Goal: Task Accomplishment & Management: Complete application form

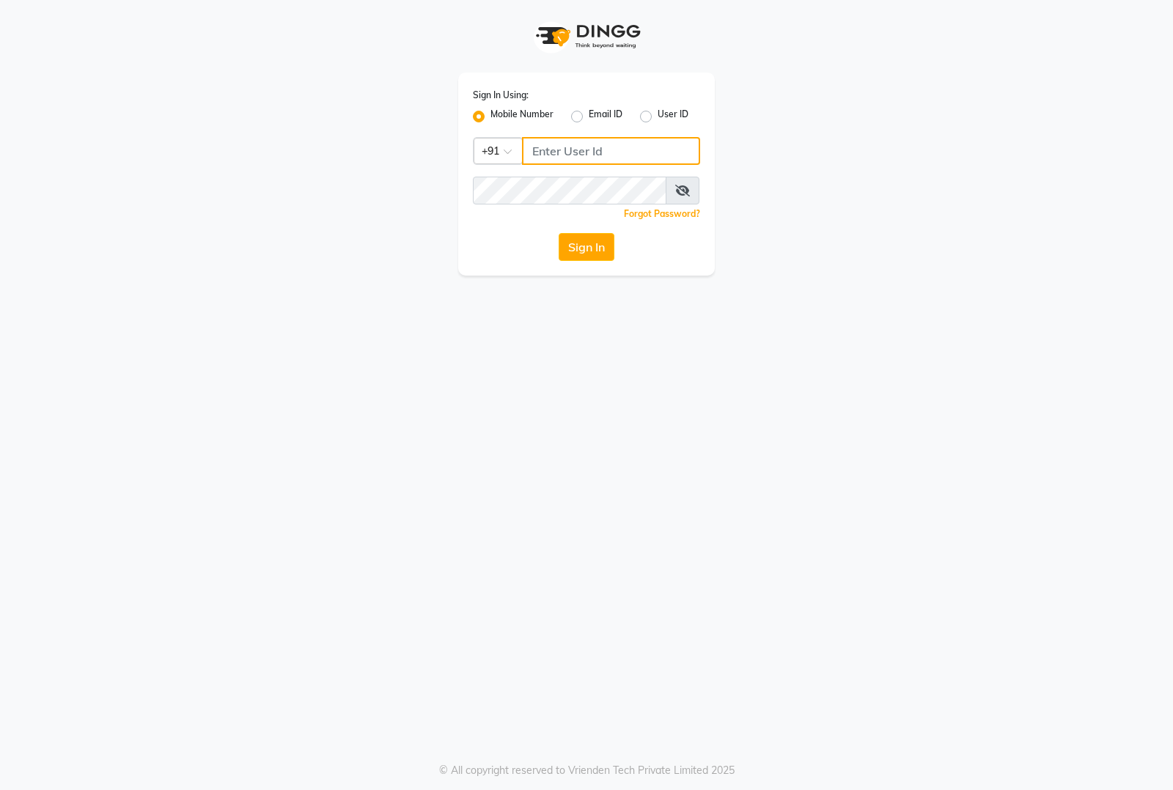
click at [619, 155] on input "Username" at bounding box center [611, 151] width 178 height 28
type input "8884866447"
click at [558, 233] on button "Sign In" at bounding box center [586, 247] width 56 height 28
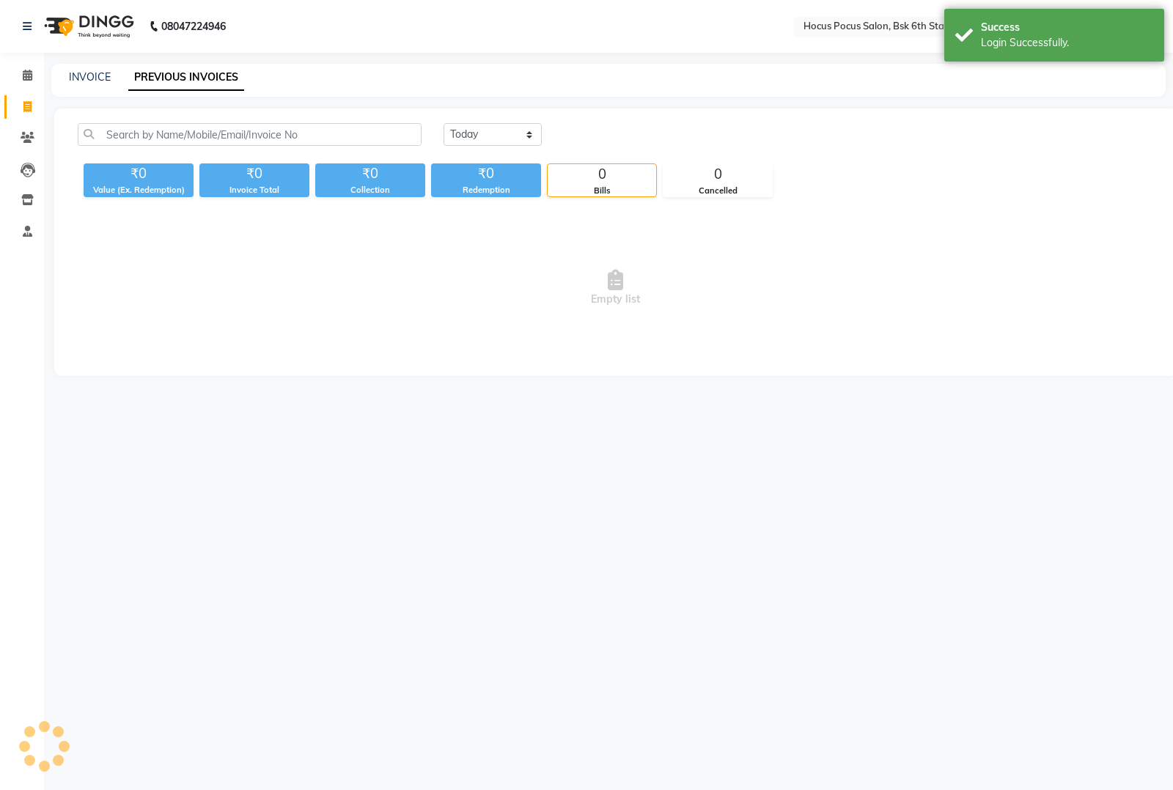
select select "en"
click at [94, 77] on link "INVOICE" at bounding box center [90, 76] width 42 height 13
select select "5242"
select select "service"
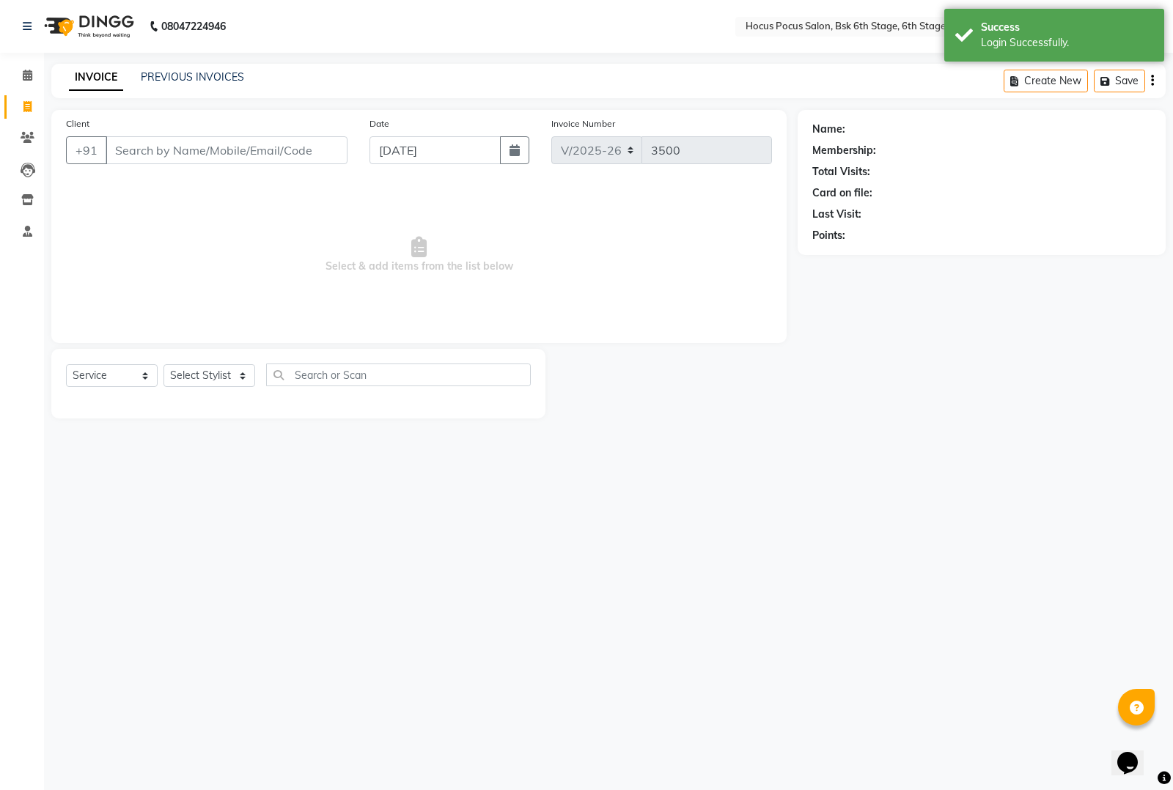
click at [183, 155] on input "Client" at bounding box center [227, 150] width 242 height 28
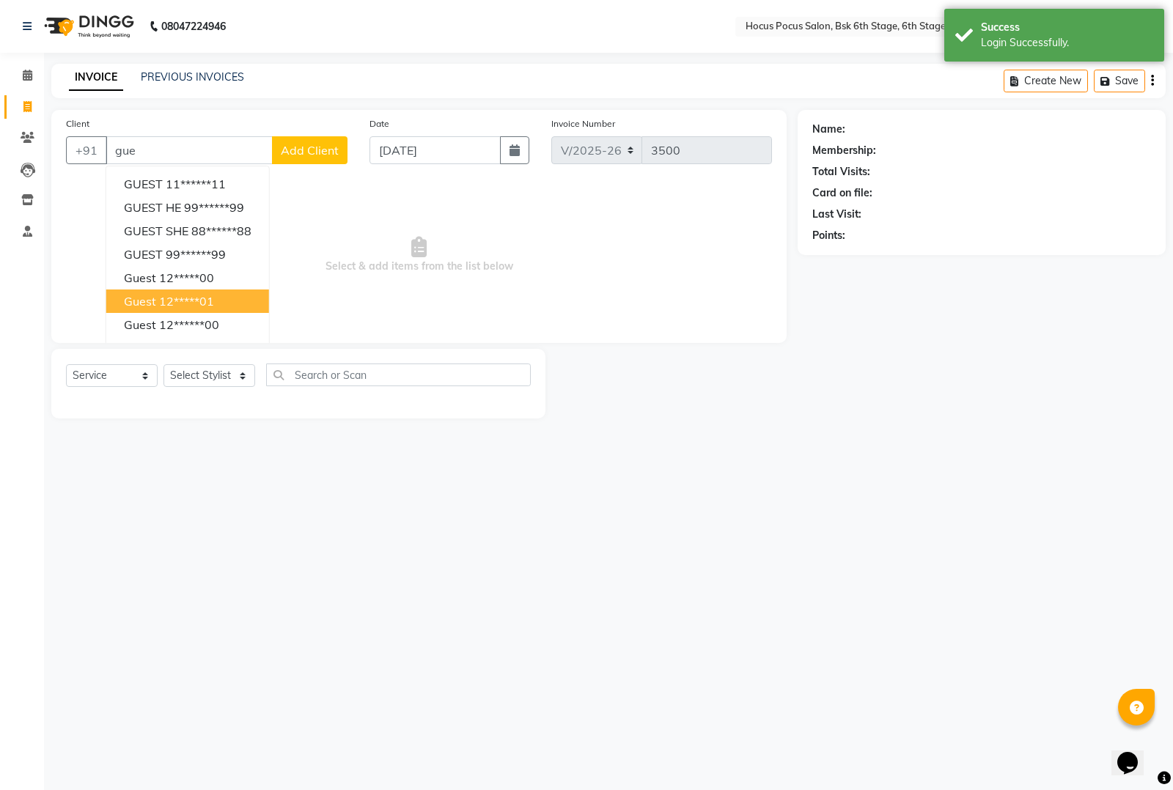
click at [196, 309] on button "guest 12*****01" at bounding box center [187, 300] width 163 height 23
type input "12*****01"
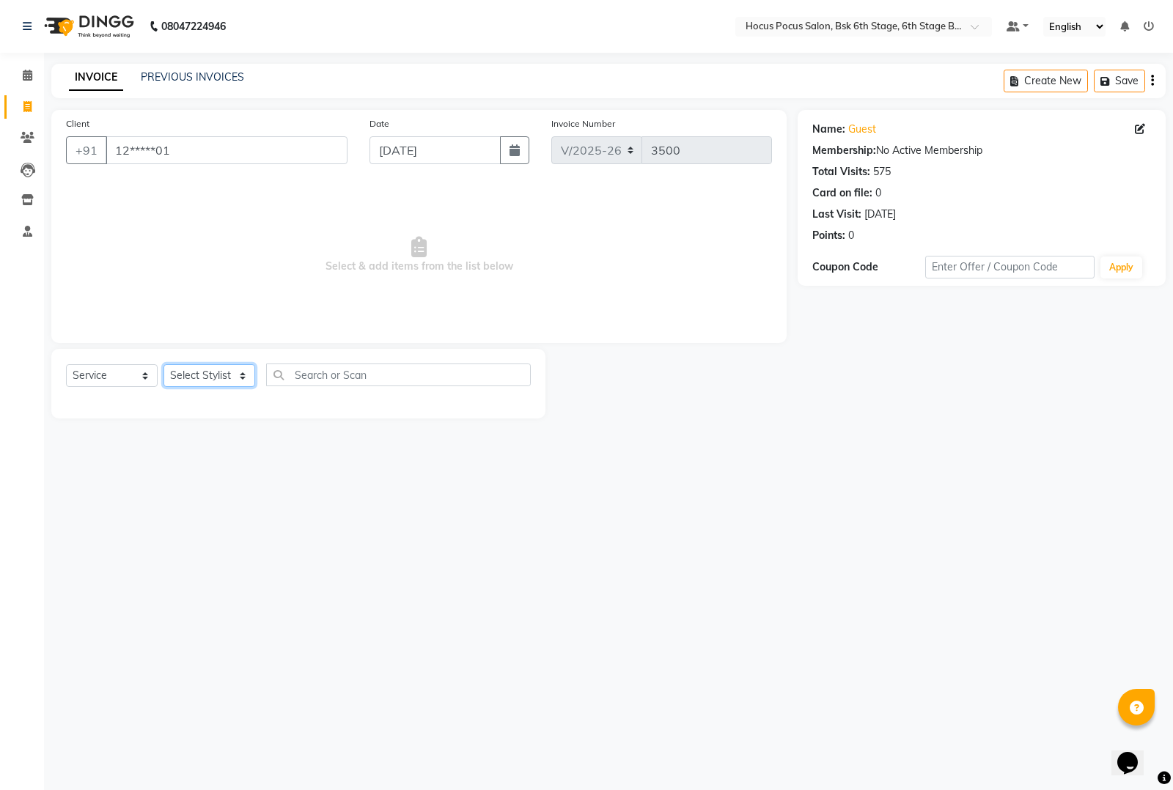
click at [165, 383] on select "Select Stylist [PERSON_NAME] hocus pocus [PERSON_NAME] [PERSON_NAME] [PERSON_NA…" at bounding box center [209, 375] width 92 height 23
select select "87125"
click at [163, 364] on select "Select Stylist [PERSON_NAME] hocus pocus [PERSON_NAME] [PERSON_NAME] [PERSON_NA…" at bounding box center [209, 375] width 92 height 23
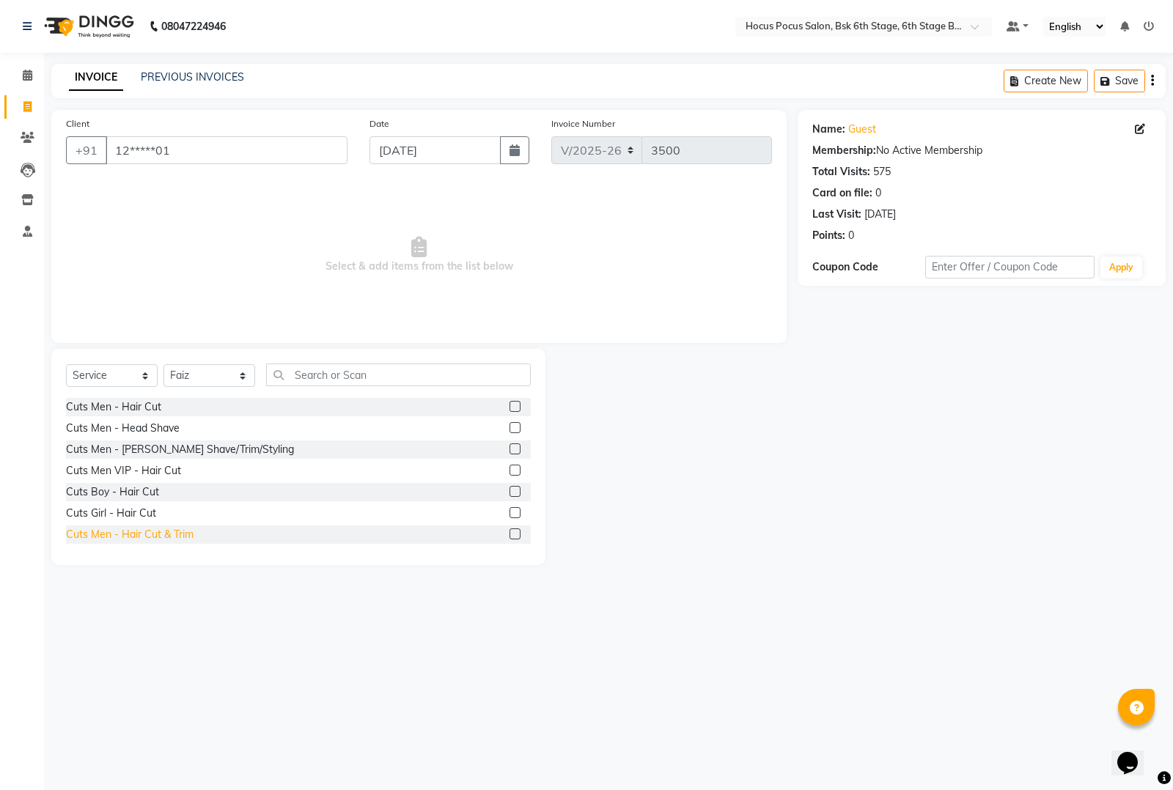
click at [158, 539] on div "Cuts Men - Hair Cut & Trim" at bounding box center [130, 534] width 128 height 15
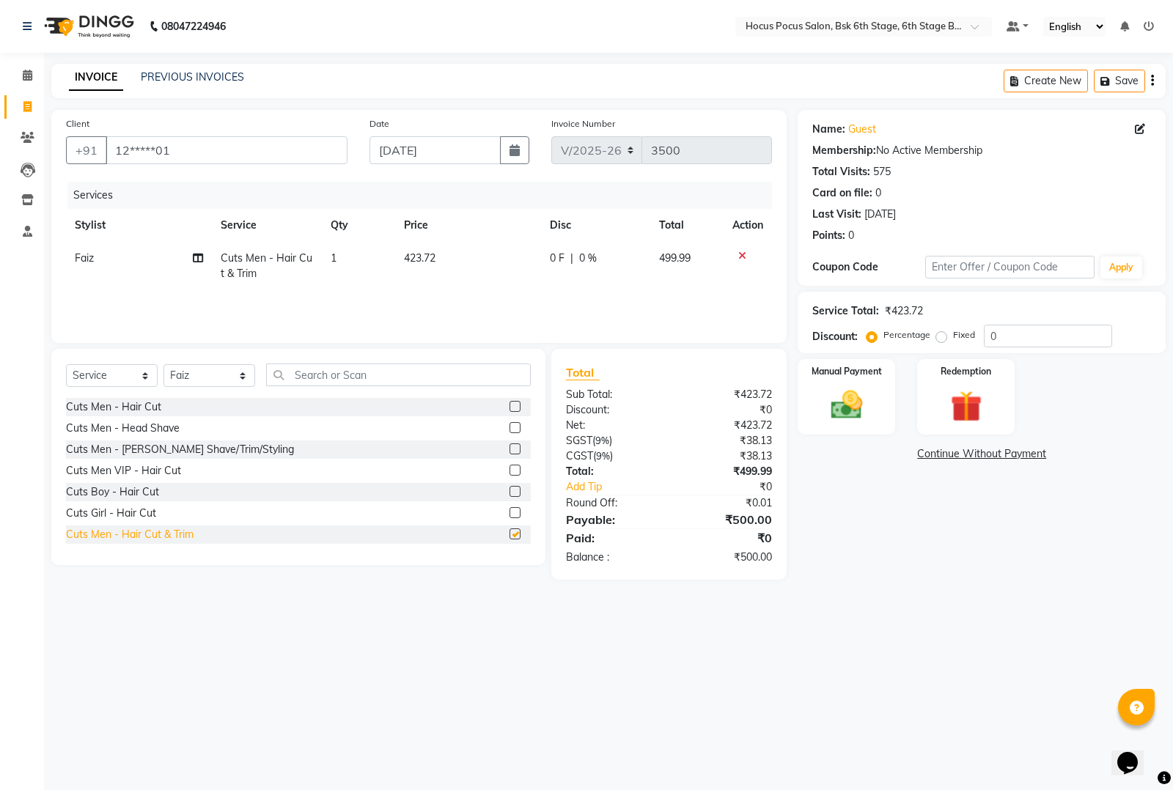
checkbox input "false"
click at [848, 420] on img at bounding box center [846, 404] width 53 height 37
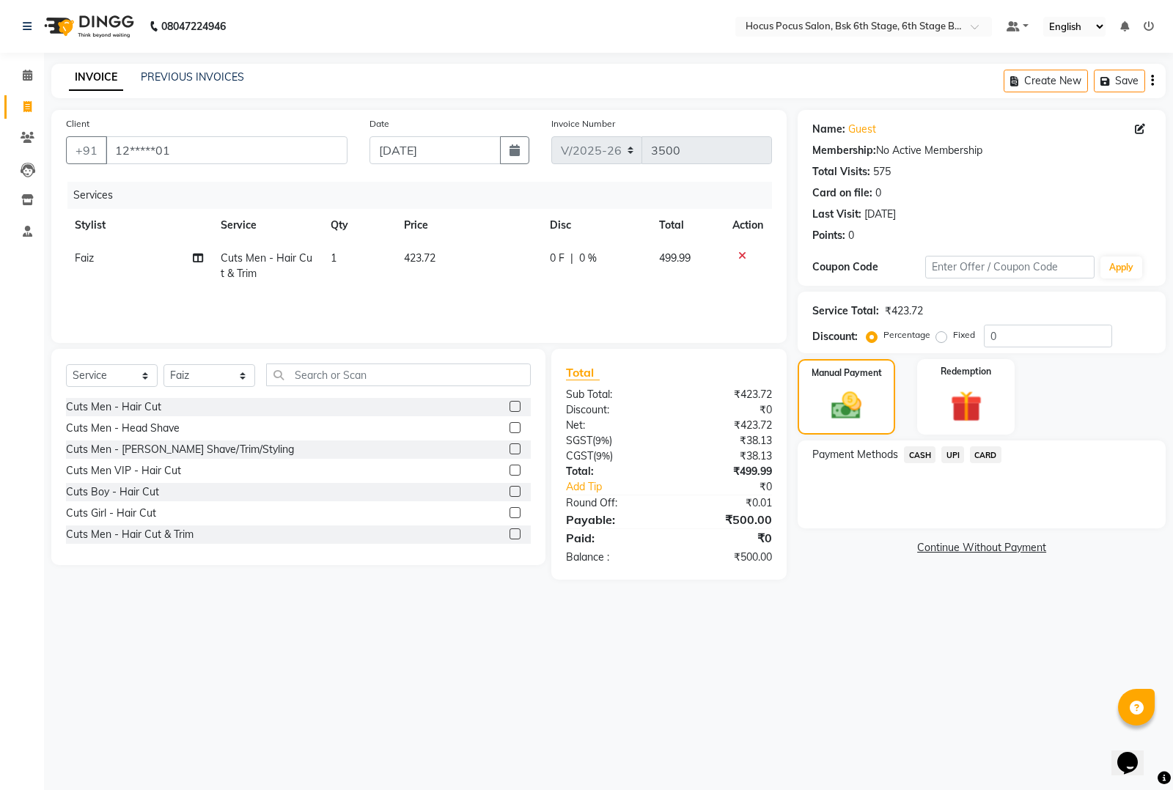
click at [949, 454] on span "UPI" at bounding box center [952, 454] width 23 height 17
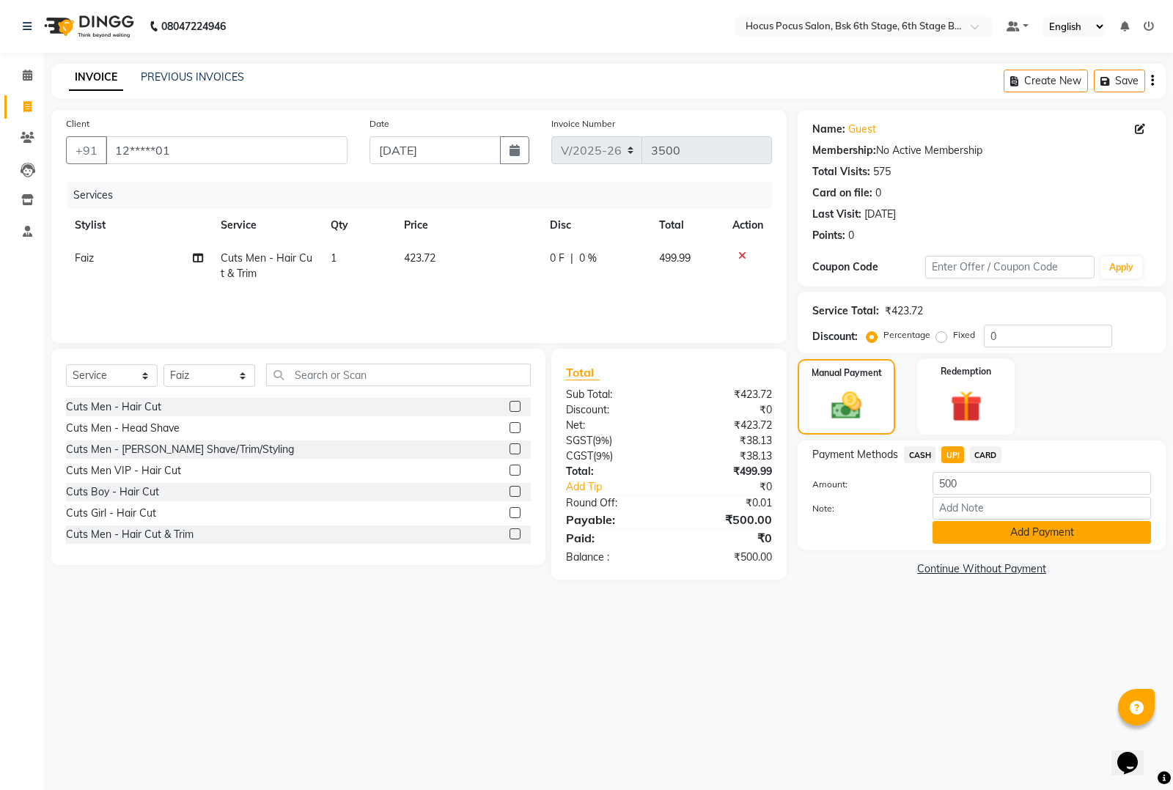
click at [948, 525] on button "Add Payment" at bounding box center [1041, 532] width 218 height 23
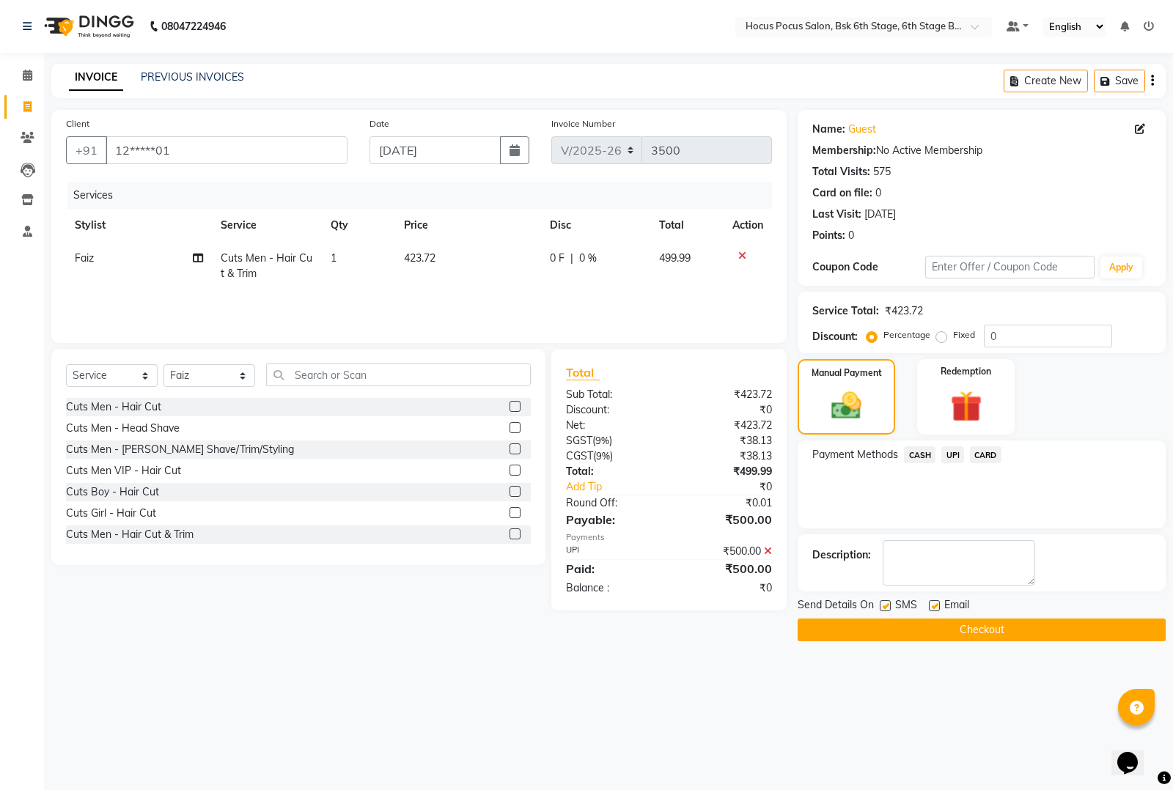
click at [865, 636] on button "Checkout" at bounding box center [981, 630] width 368 height 23
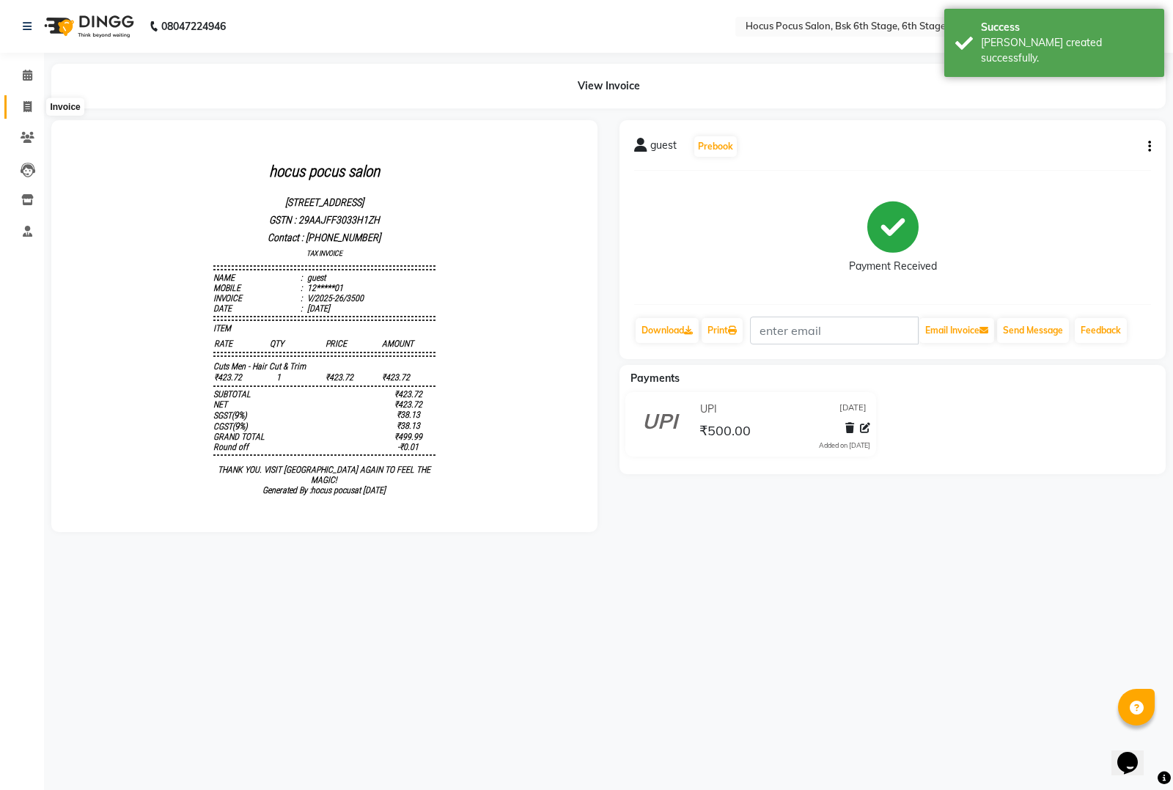
click at [31, 105] on icon at bounding box center [27, 106] width 8 height 11
select select "5242"
select select "service"
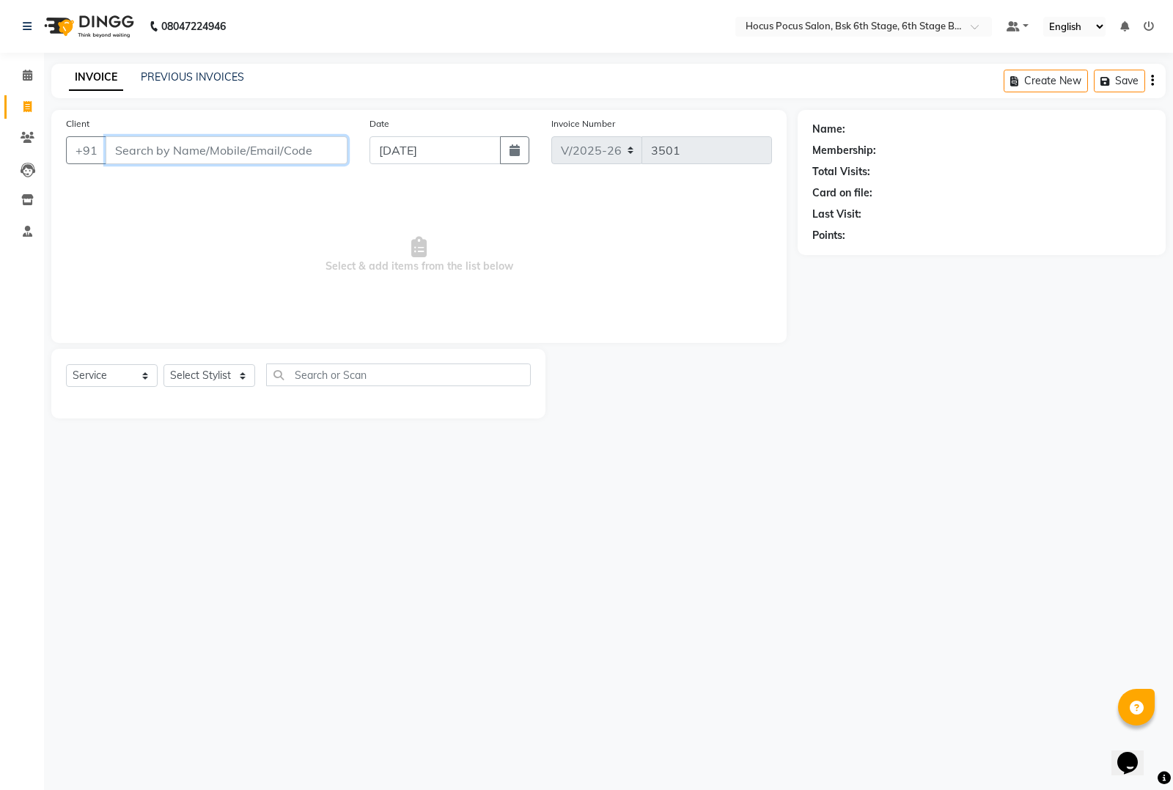
click at [165, 148] on input "Client" at bounding box center [227, 150] width 242 height 28
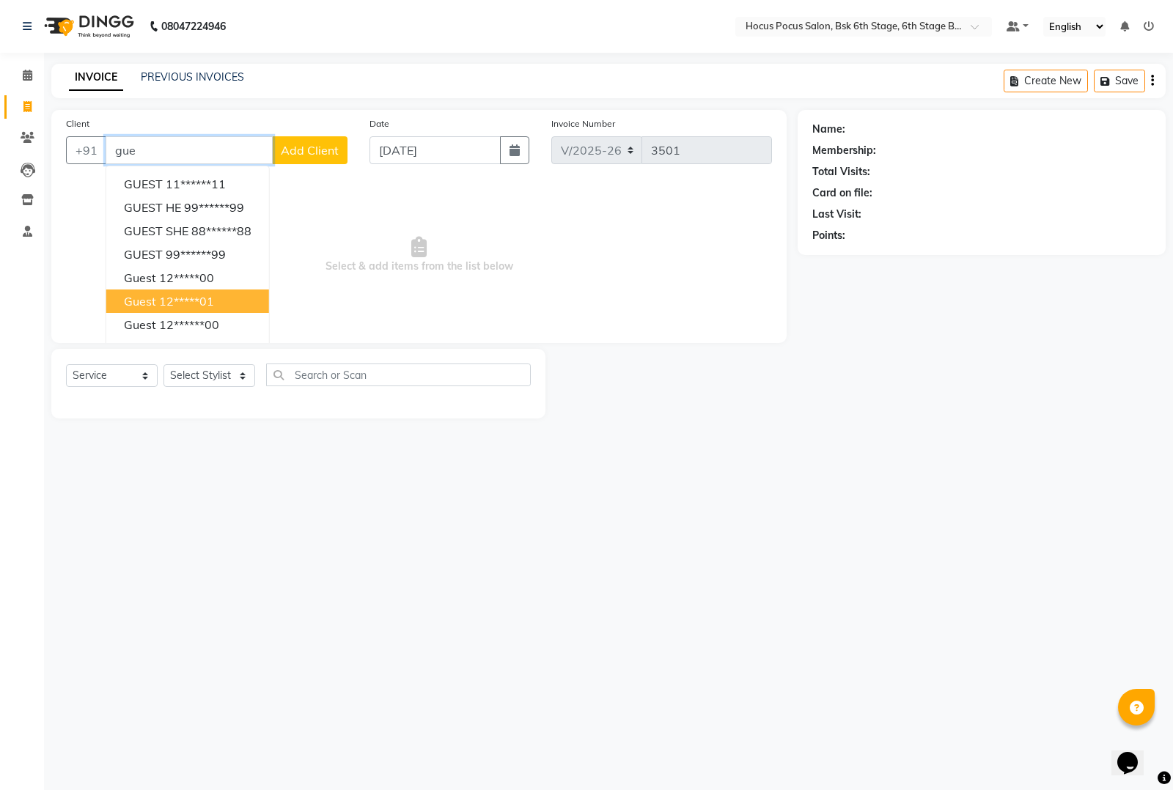
click at [184, 313] on button "guest 12******00" at bounding box center [187, 324] width 163 height 23
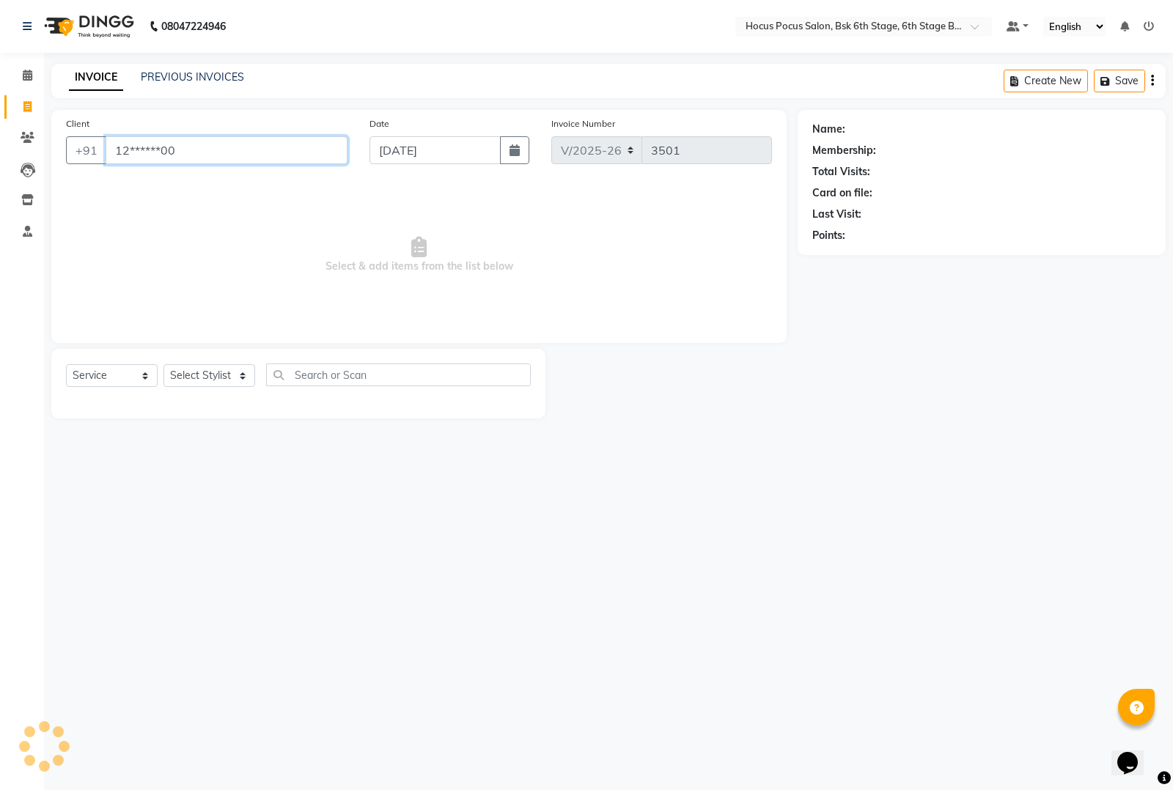
type input "12******00"
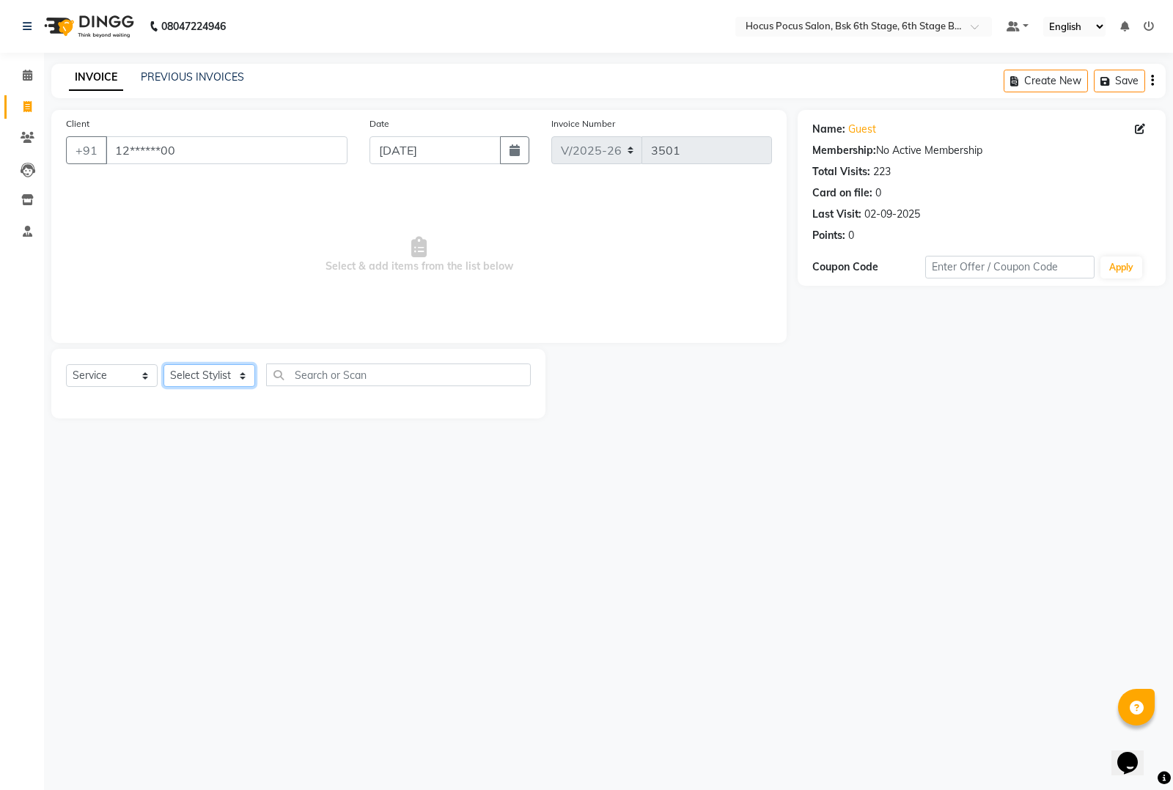
click at [199, 368] on select "Select Stylist [PERSON_NAME] hocus pocus [PERSON_NAME] [PERSON_NAME] [PERSON_NA…" at bounding box center [209, 375] width 92 height 23
select select "87125"
click at [163, 364] on select "Select Stylist [PERSON_NAME] hocus pocus [PERSON_NAME] [PERSON_NAME] [PERSON_NA…" at bounding box center [209, 375] width 92 height 23
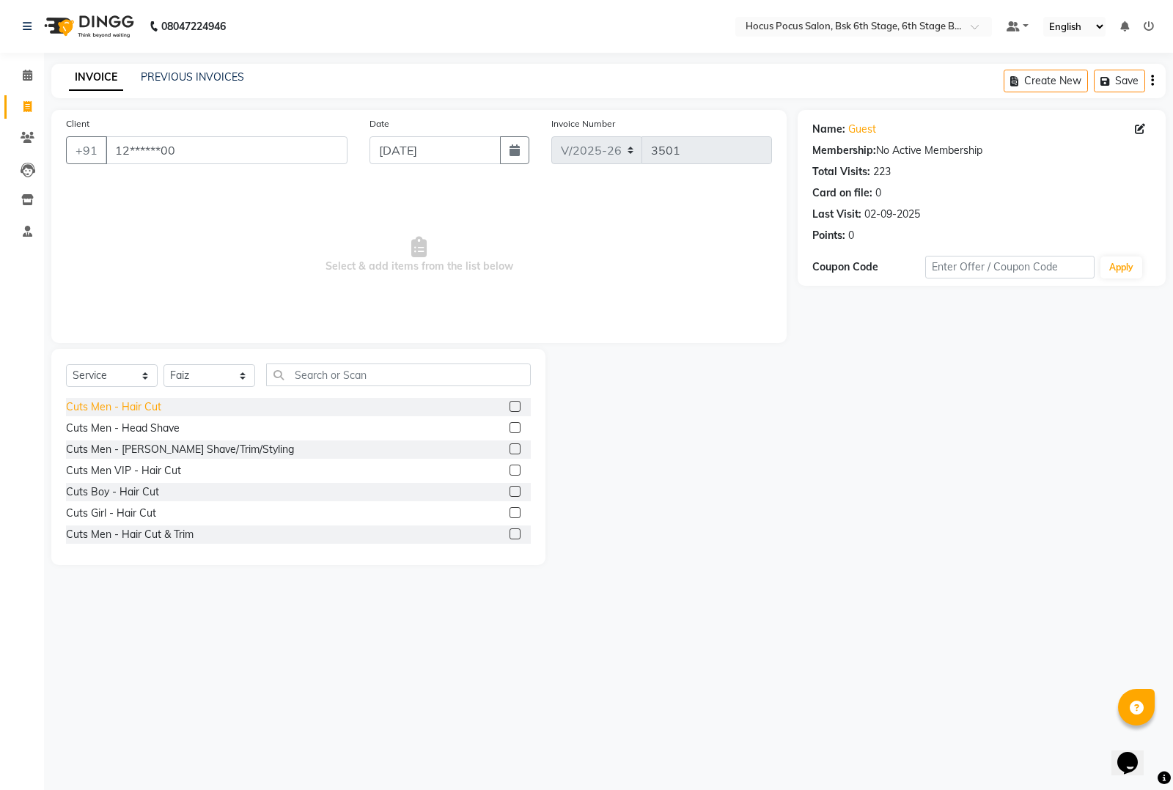
click at [123, 412] on div "Cuts Men - Hair Cut" at bounding box center [113, 406] width 95 height 15
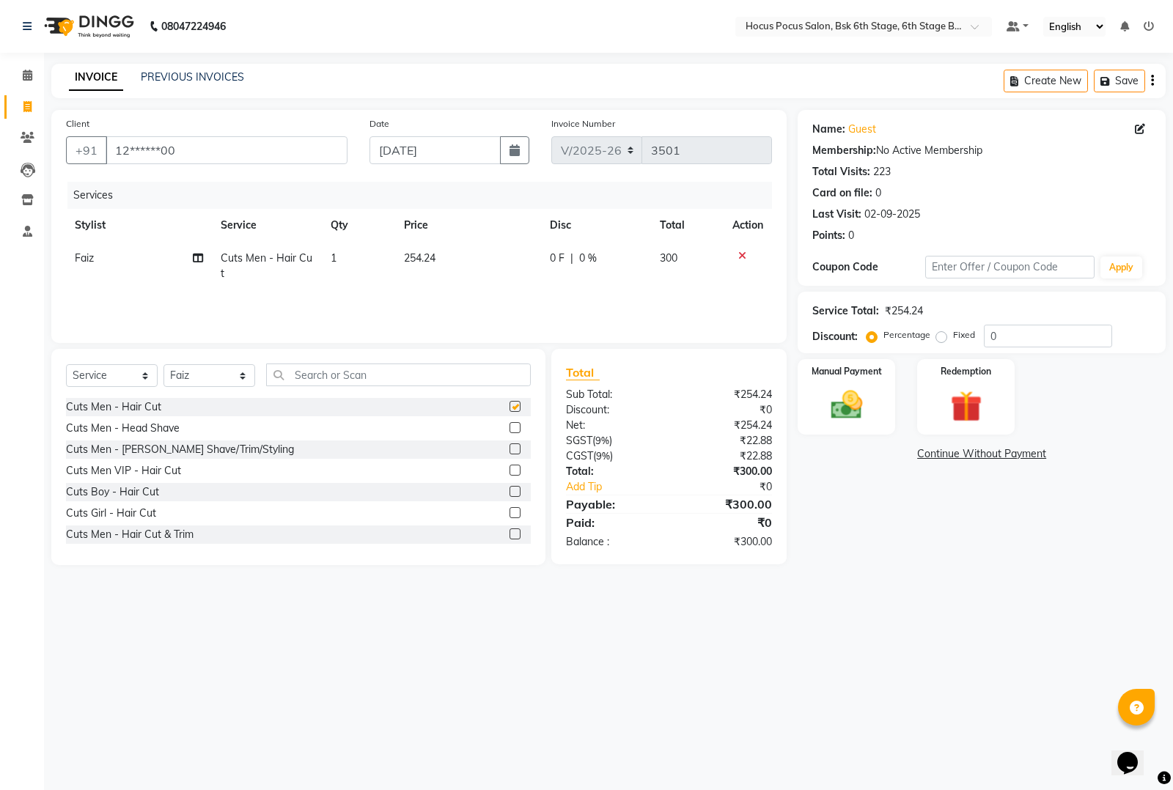
checkbox input "false"
click at [857, 398] on img at bounding box center [846, 404] width 53 height 37
click at [951, 458] on span "UPI" at bounding box center [952, 454] width 23 height 17
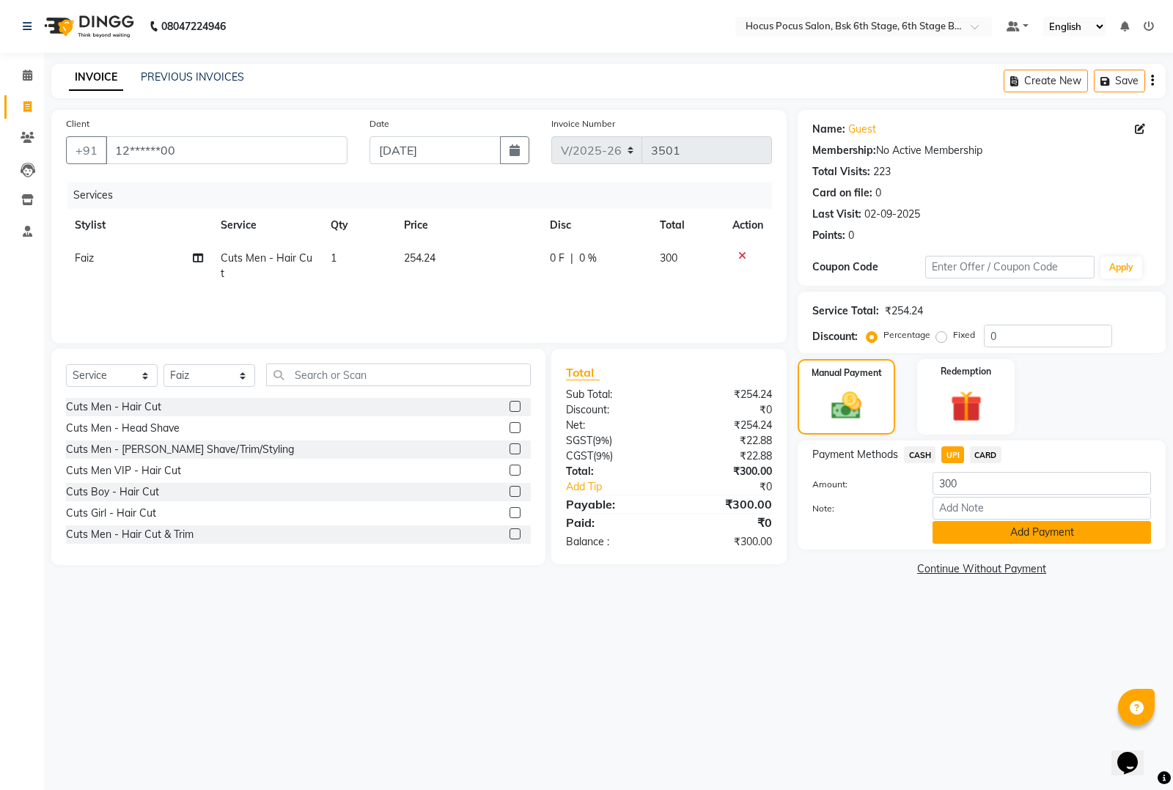
click at [983, 528] on button "Add Payment" at bounding box center [1041, 532] width 218 height 23
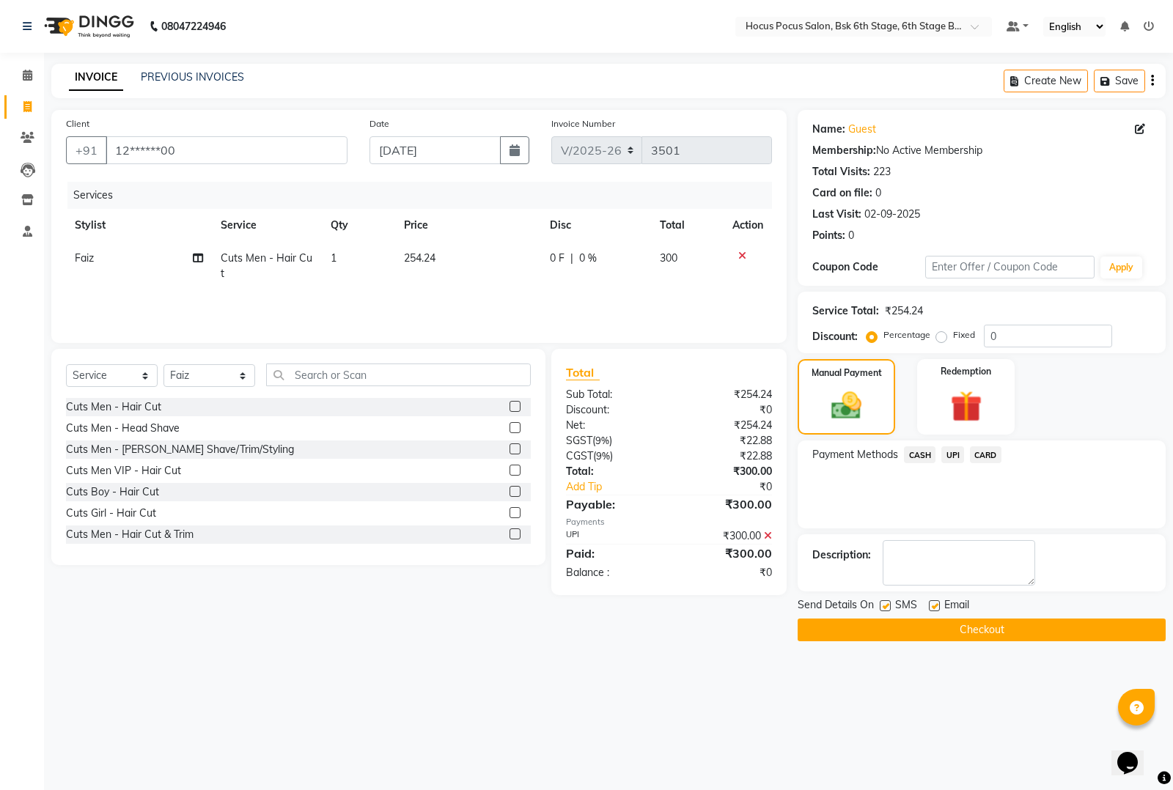
click at [916, 623] on button "Checkout" at bounding box center [981, 630] width 368 height 23
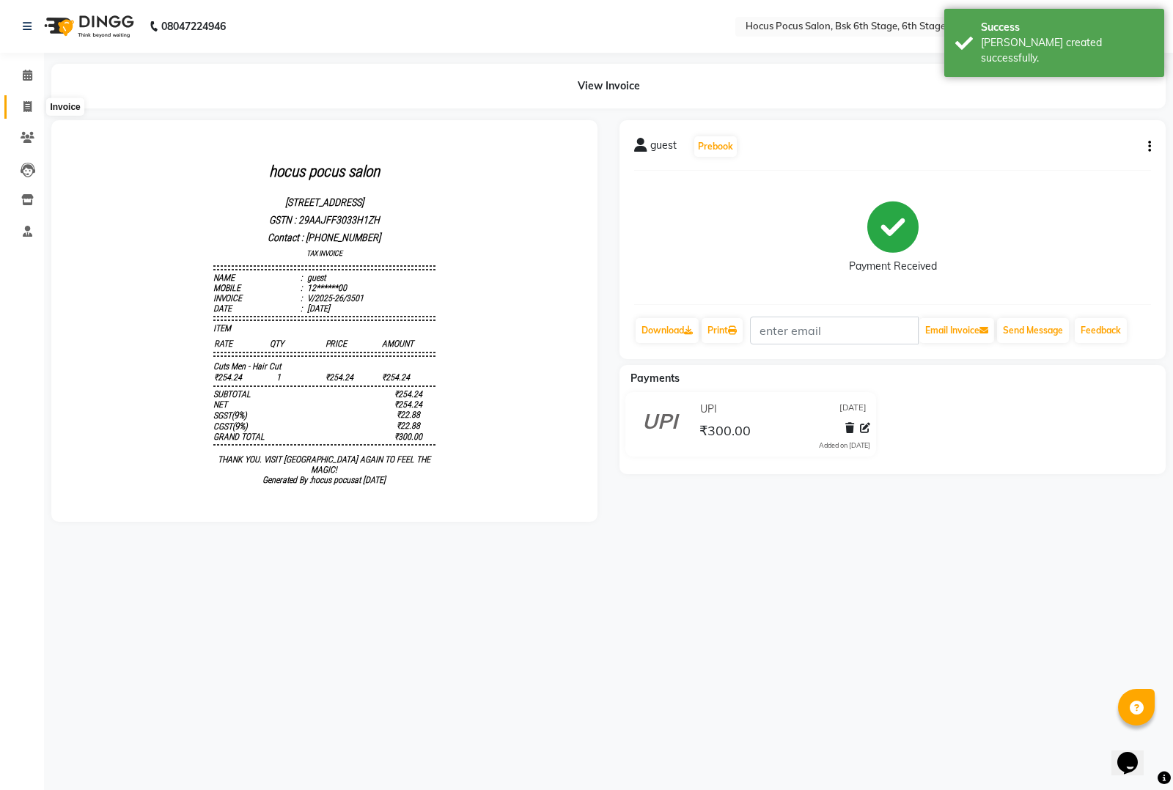
click at [26, 105] on icon at bounding box center [27, 106] width 8 height 11
select select "5242"
select select "service"
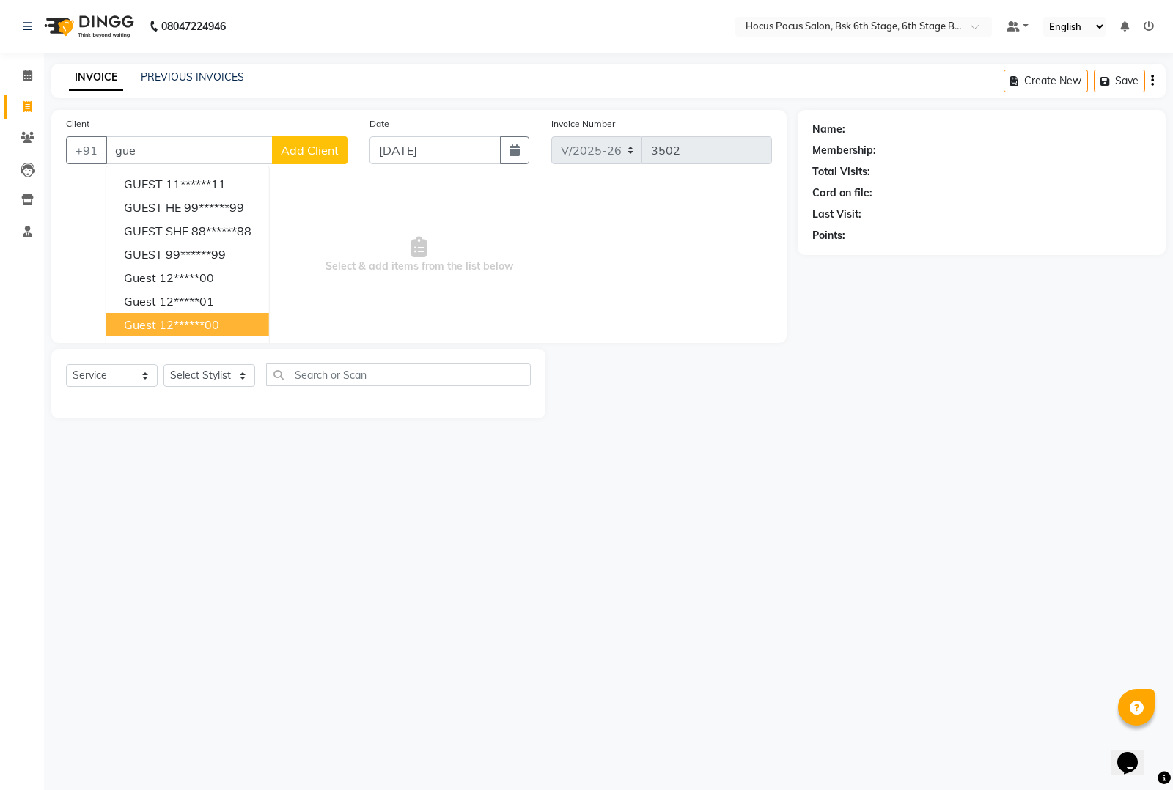
click at [152, 327] on span "guest" at bounding box center [140, 324] width 32 height 15
type input "12******00"
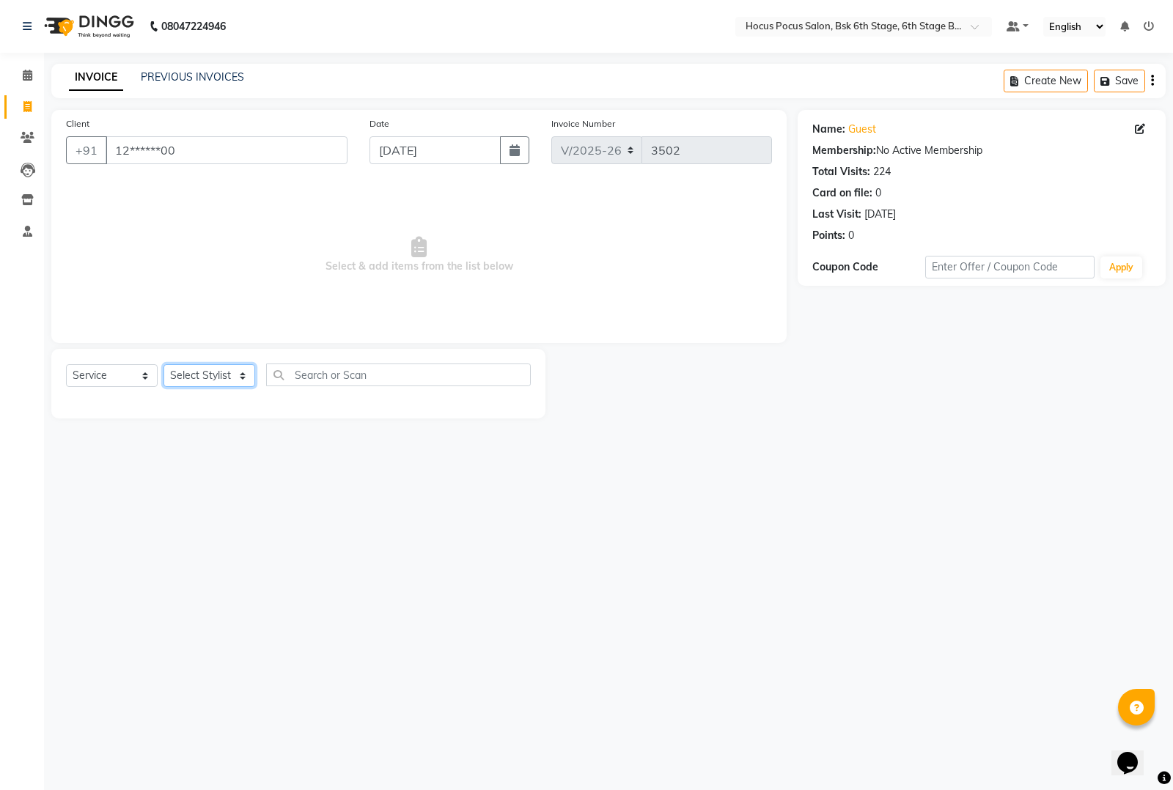
click at [182, 374] on select "Select Stylist [PERSON_NAME] hocus pocus [PERSON_NAME] [PERSON_NAME] [PERSON_NA…" at bounding box center [209, 375] width 92 height 23
select select "78947"
click at [163, 364] on select "Select Stylist [PERSON_NAME] hocus pocus [PERSON_NAME] [PERSON_NAME] [PERSON_NA…" at bounding box center [209, 375] width 92 height 23
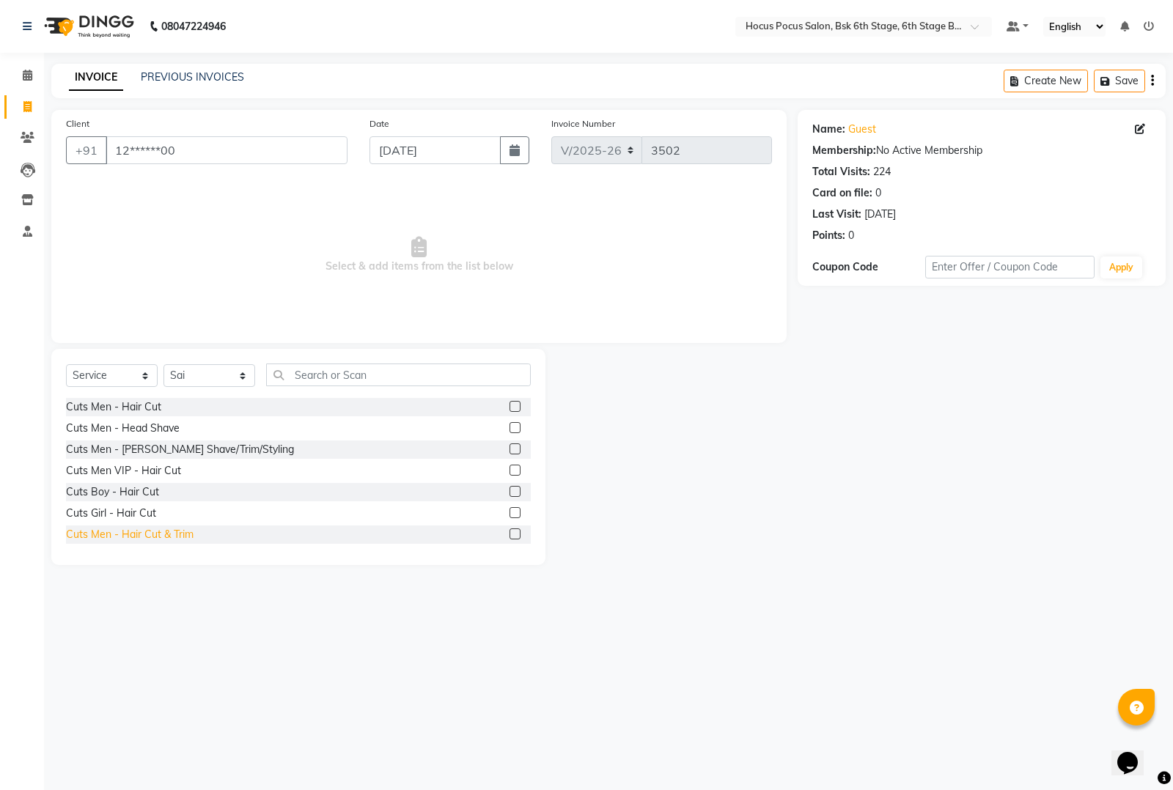
click at [158, 537] on div "Cuts Men - Hair Cut & Trim" at bounding box center [130, 534] width 128 height 15
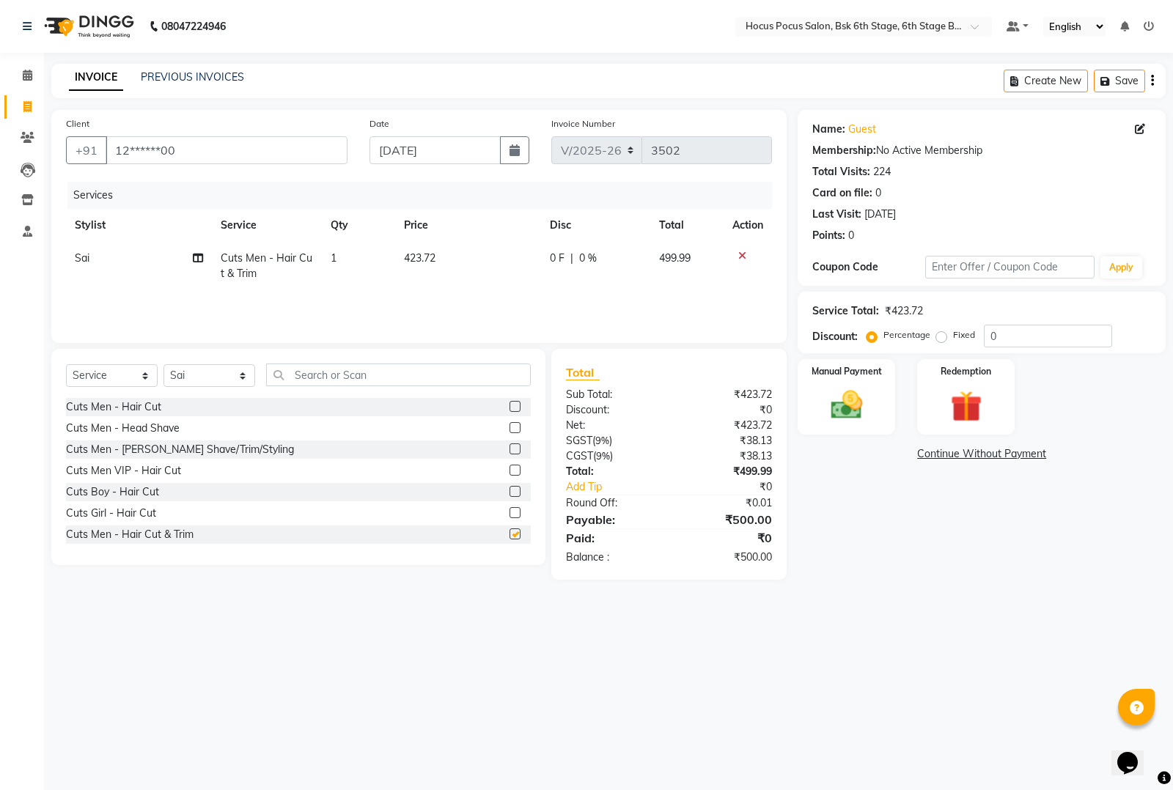
checkbox input "false"
click at [847, 399] on img at bounding box center [846, 404] width 53 height 37
click at [949, 454] on span "UPI" at bounding box center [952, 454] width 23 height 17
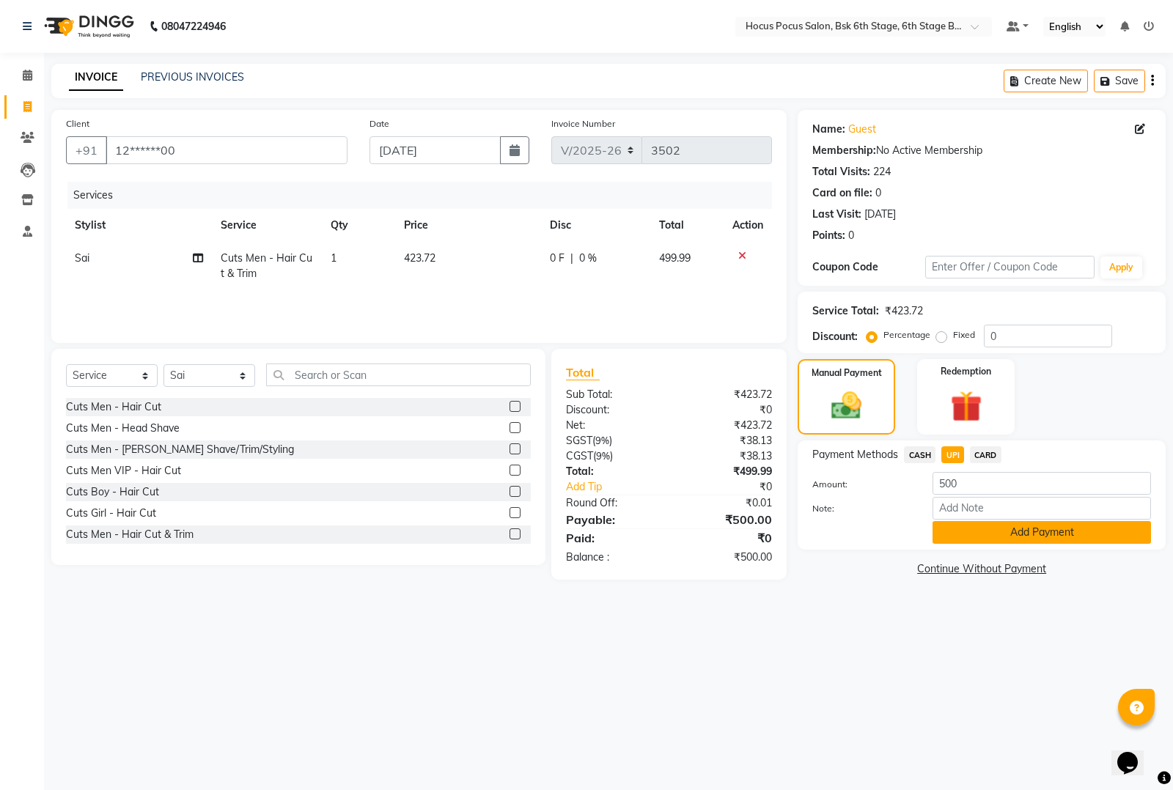
click at [986, 536] on button "Add Payment" at bounding box center [1041, 532] width 218 height 23
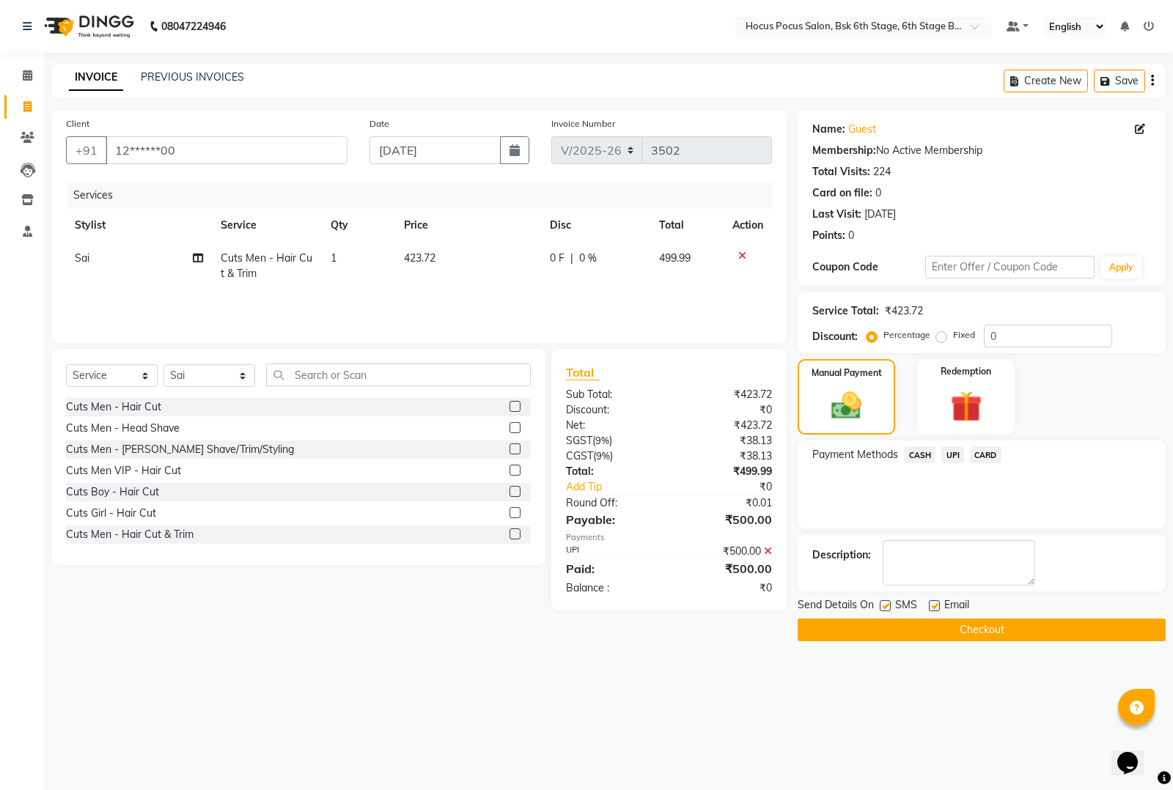
click at [940, 624] on button "Checkout" at bounding box center [981, 630] width 368 height 23
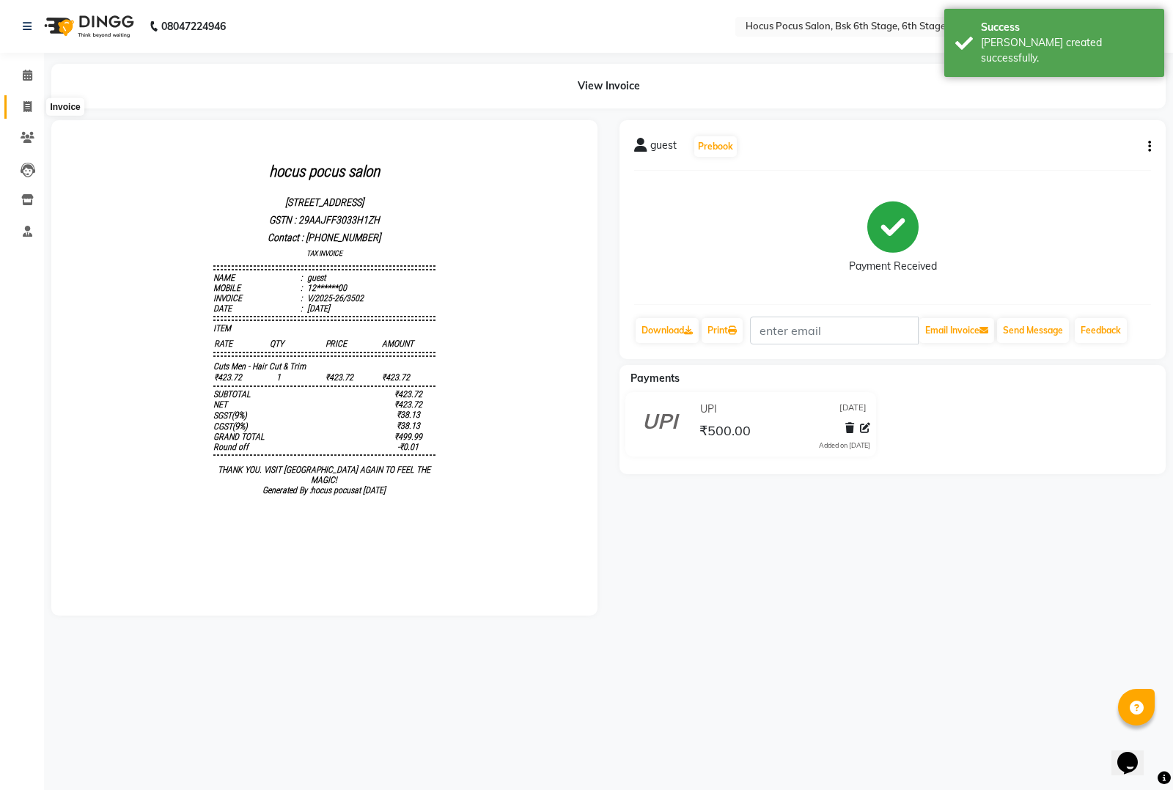
click at [32, 111] on span at bounding box center [28, 107] width 26 height 17
select select "5242"
select select "service"
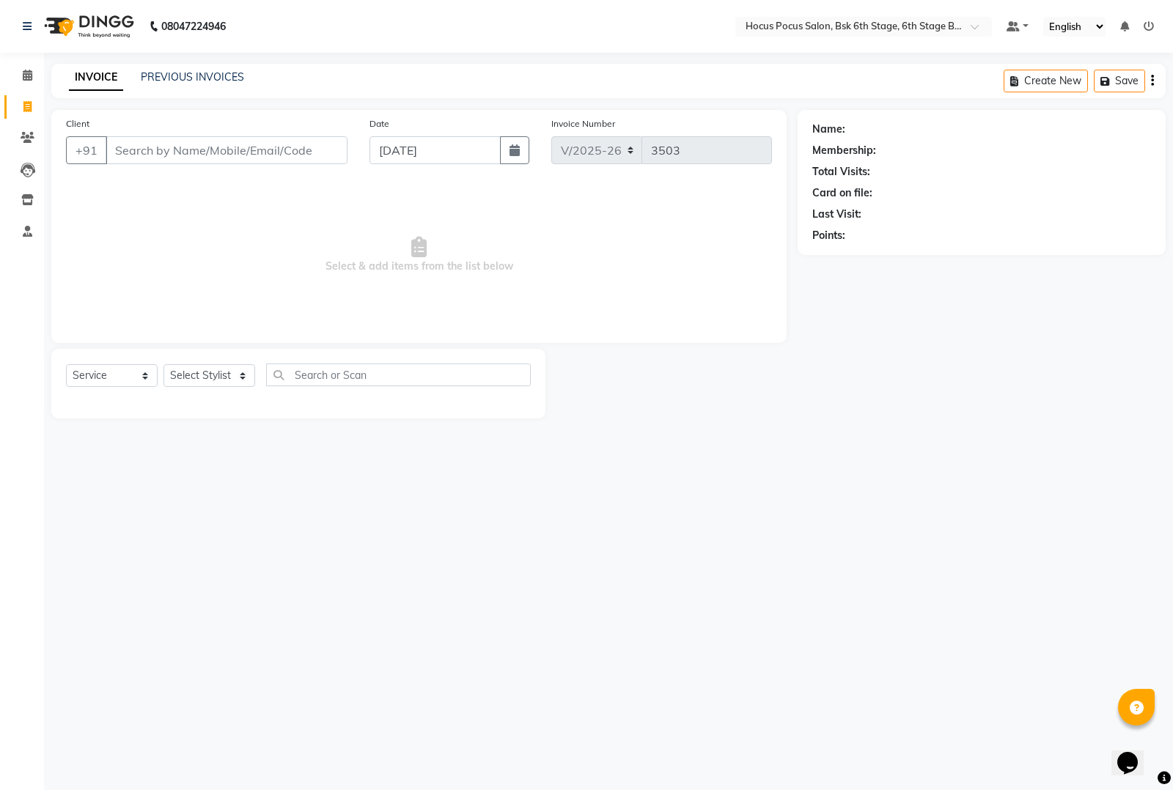
click at [1171, 712] on div "08047224946 Select Location × Hocus Pocus Salon, Bsk 6th Stage, 6th Stage Banas…" at bounding box center [586, 395] width 1173 height 790
